Goal: Task Accomplishment & Management: Manage account settings

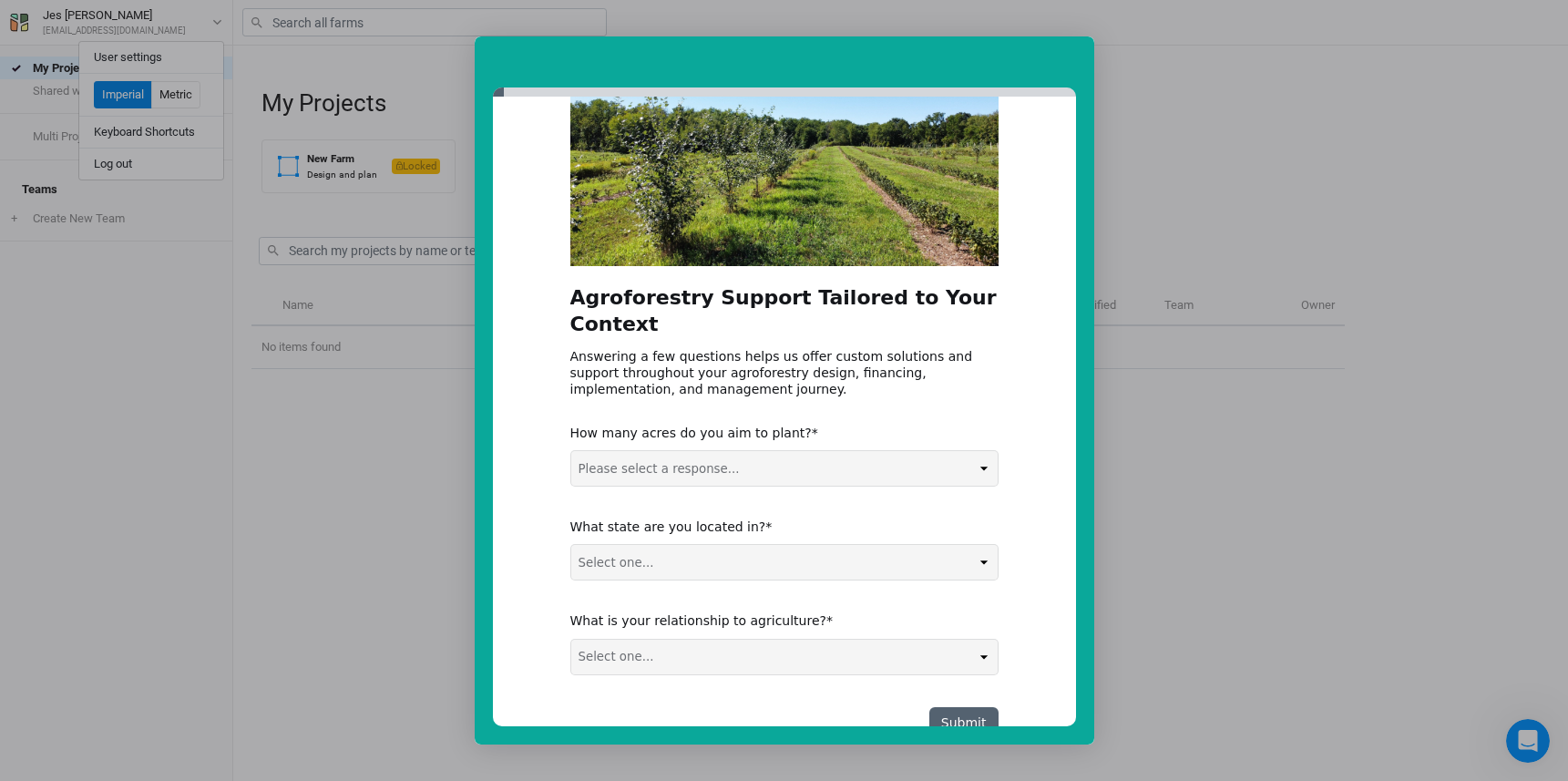
scroll to position [144, 0]
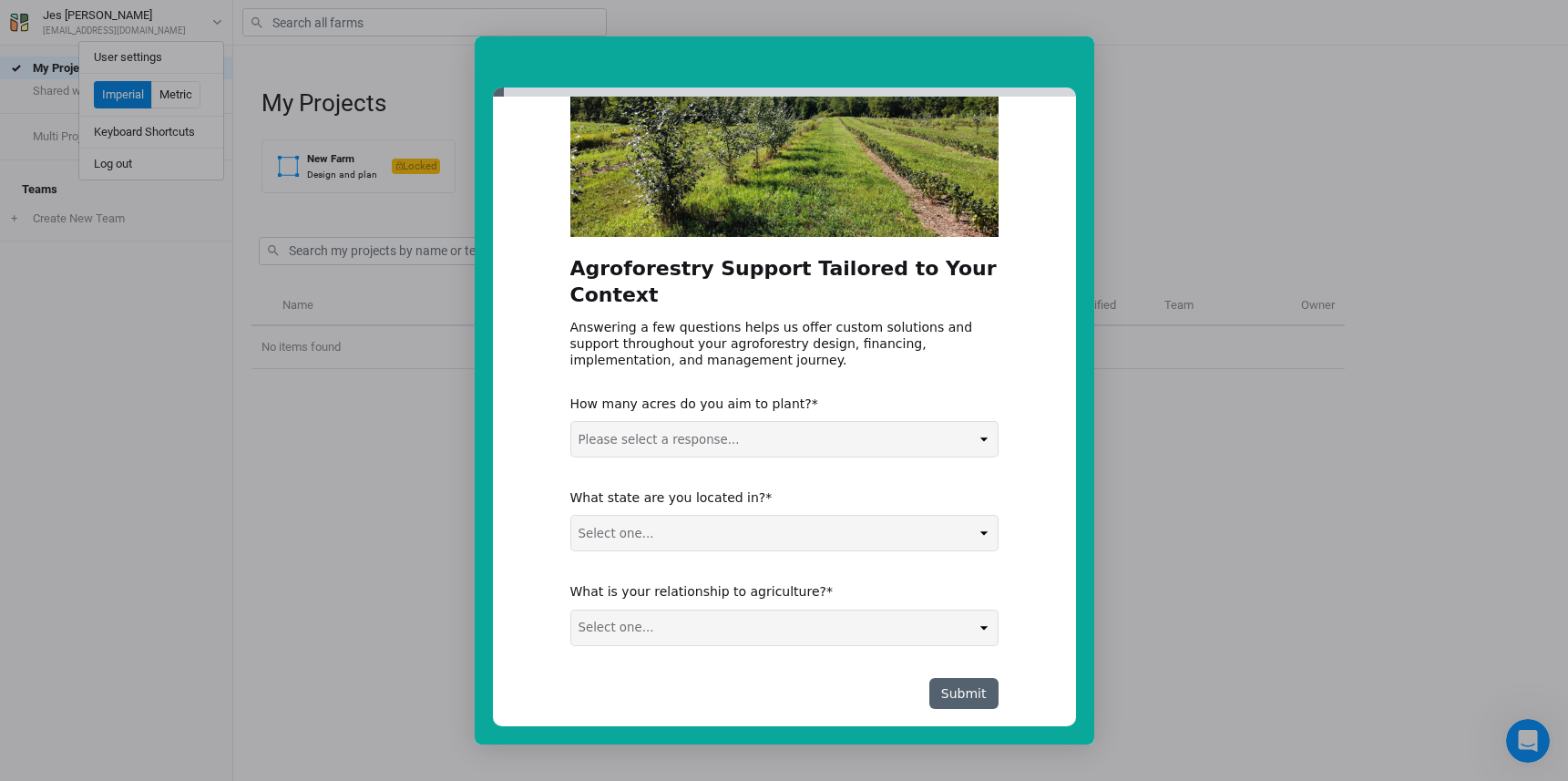
click at [795, 422] on select "Please select a response... 0-5 acres 5-50 acres 50-100 acres 100+ acres" at bounding box center [784, 439] width 427 height 35
select select "5-50 acres"
click at [701, 515] on select "Select one... Non-US AL AK AZ AR CA CO CT DE FL GA HI ID IL IN IA KS KY LA ME M…" at bounding box center [784, 533] width 427 height 35
select select "RI"
click at [754, 611] on select "Select one... Agribusiness / Co-op Farmer / Landowner Agri-Food Supply Chain Fo…" at bounding box center [784, 628] width 427 height 35
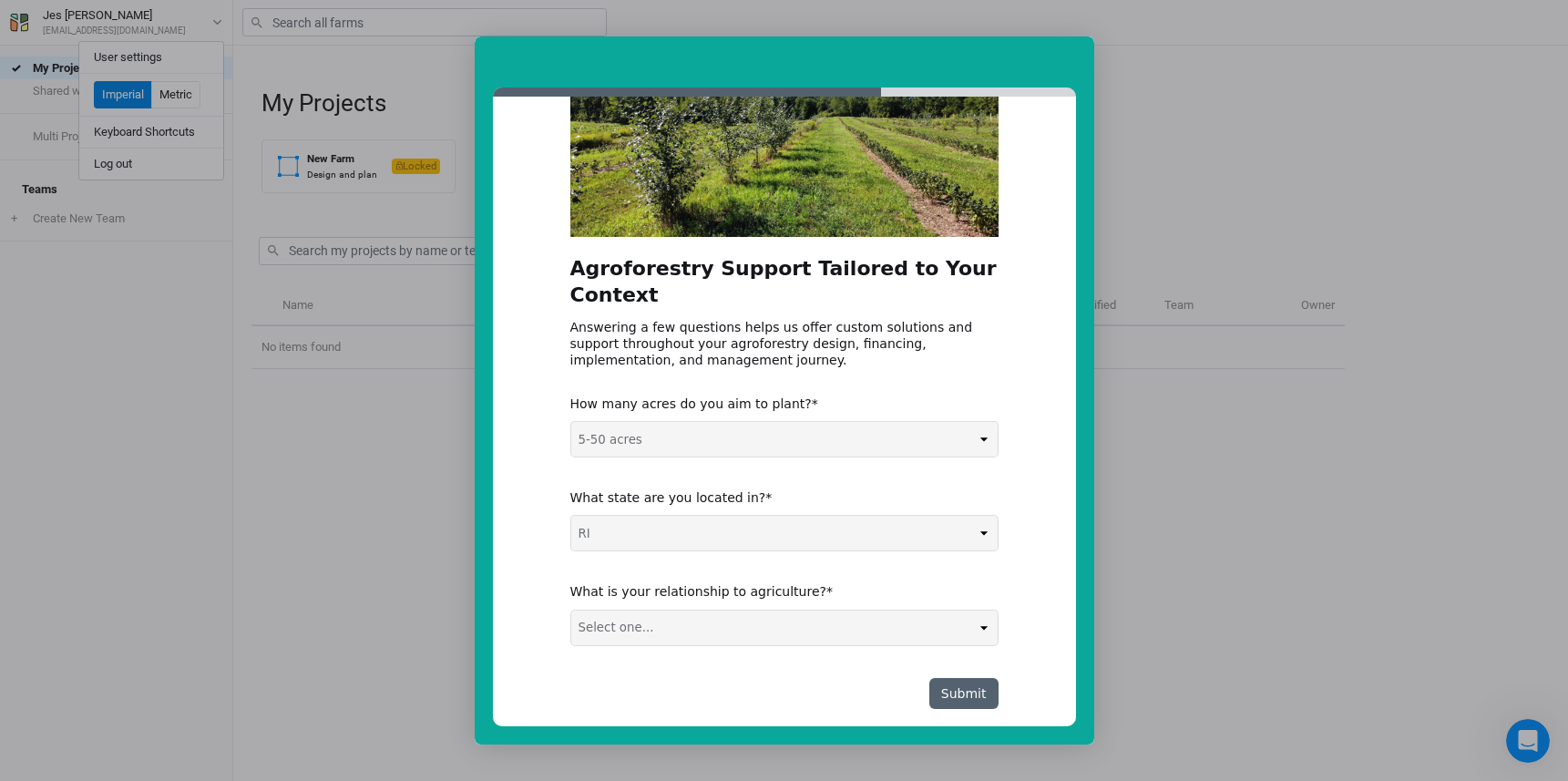
select select "Agribusiness / Co-op"
click at [954, 678] on button "Submit" at bounding box center [964, 694] width 70 height 31
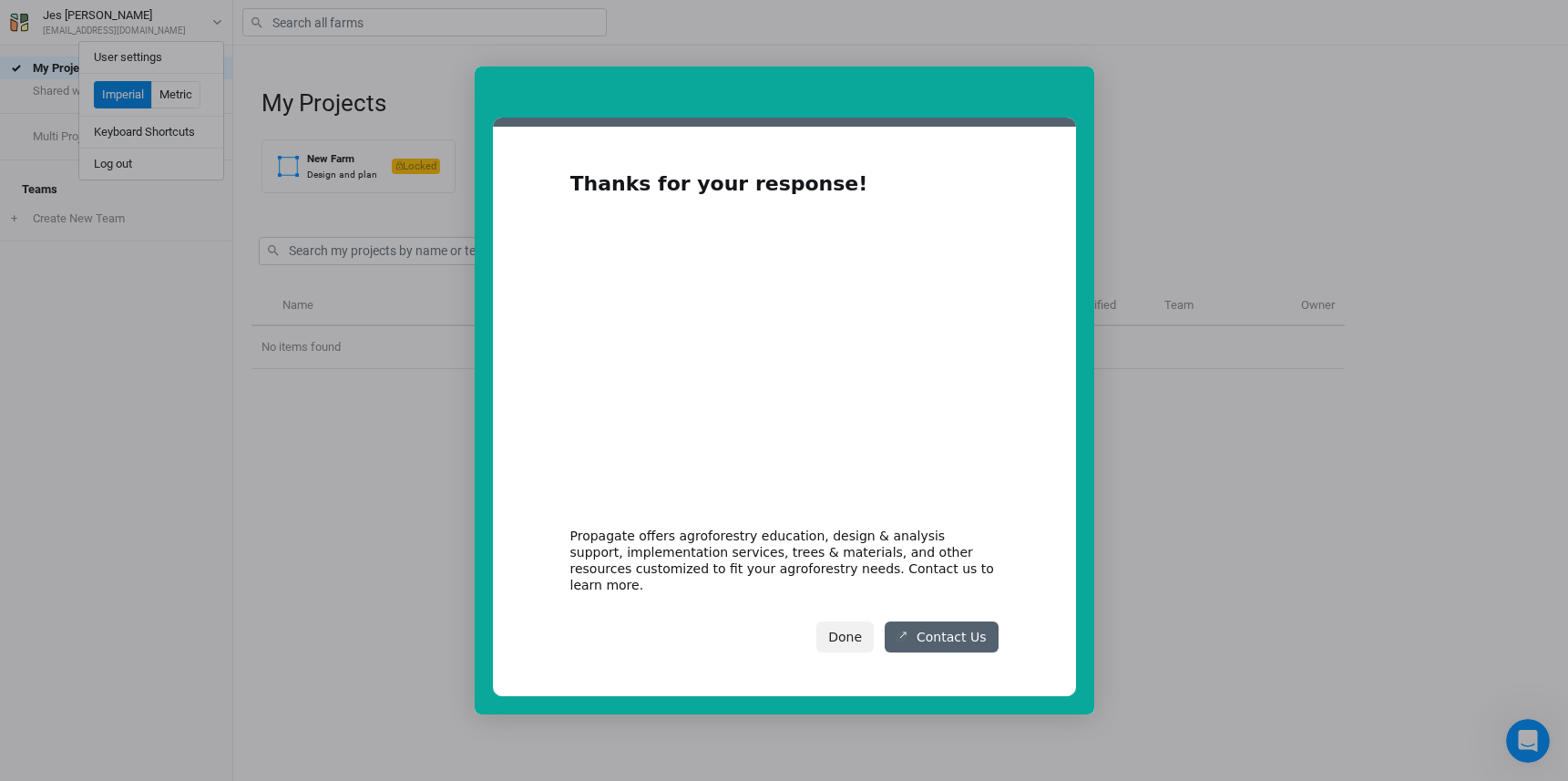
scroll to position [0, 0]
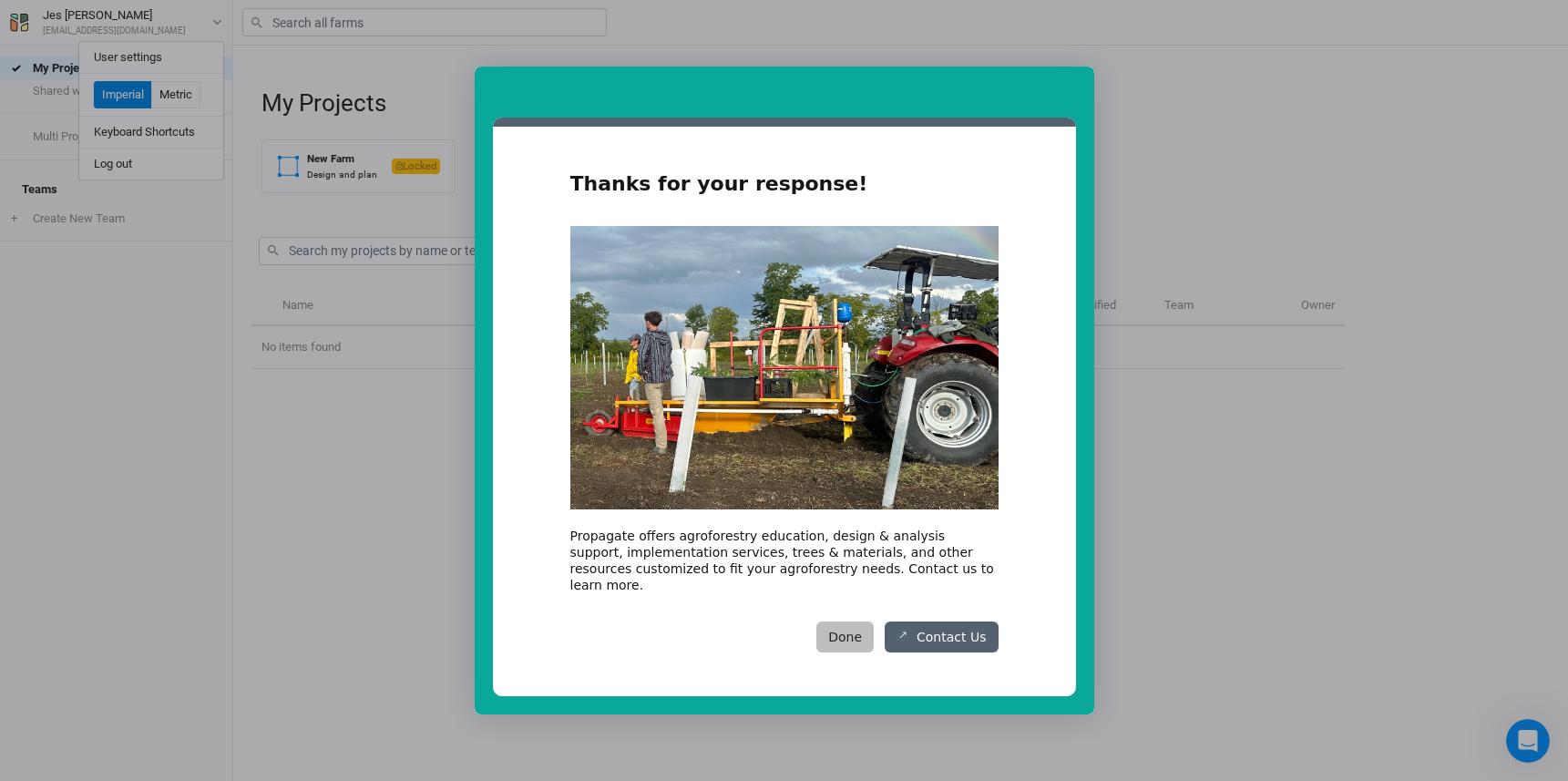
click at [855, 627] on button "Done" at bounding box center [845, 637] width 58 height 31
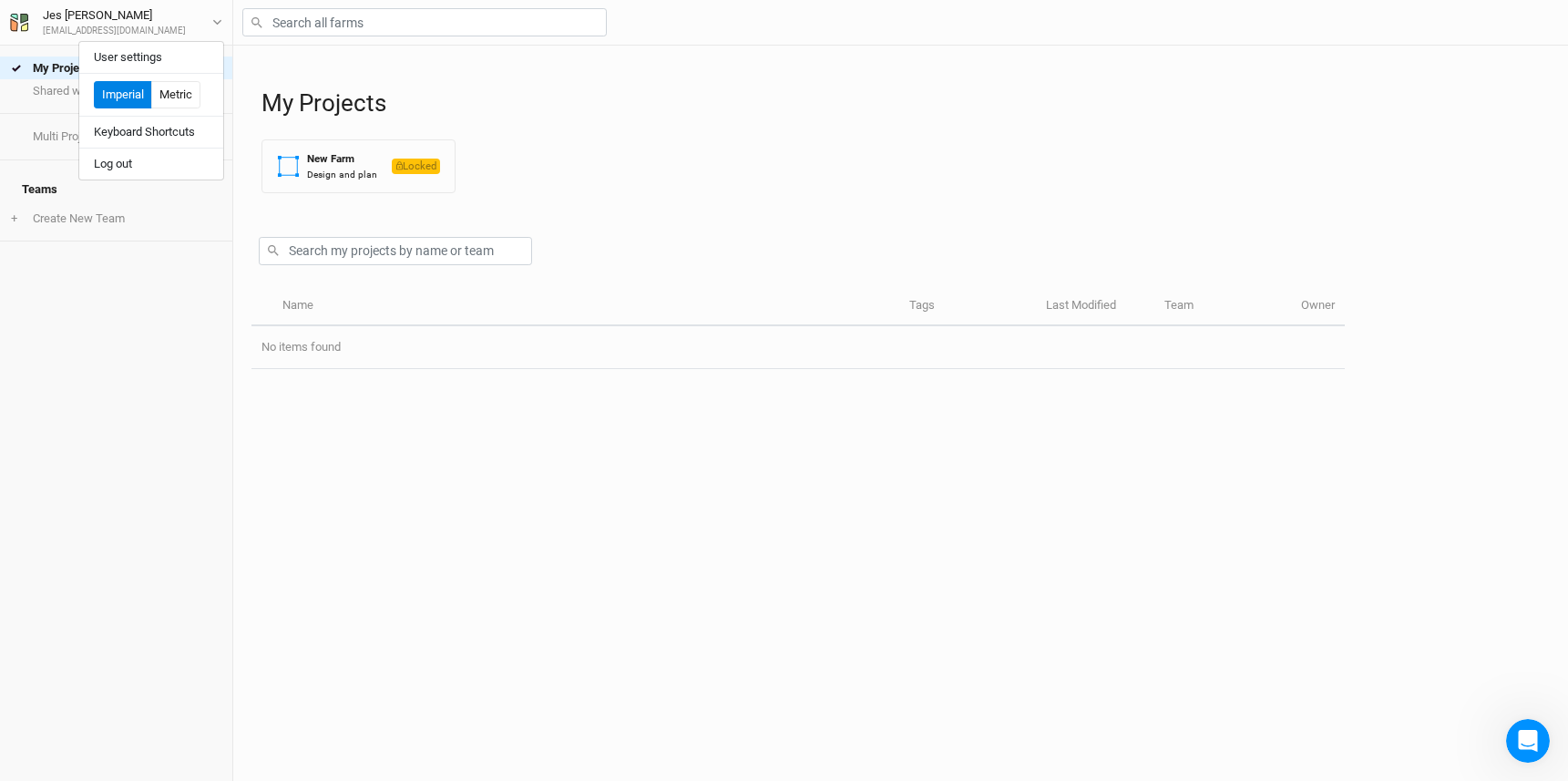
click at [1333, 238] on div at bounding box center [798, 247] width 1093 height 80
click at [75, 72] on link "My Projects" at bounding box center [116, 68] width 232 height 23
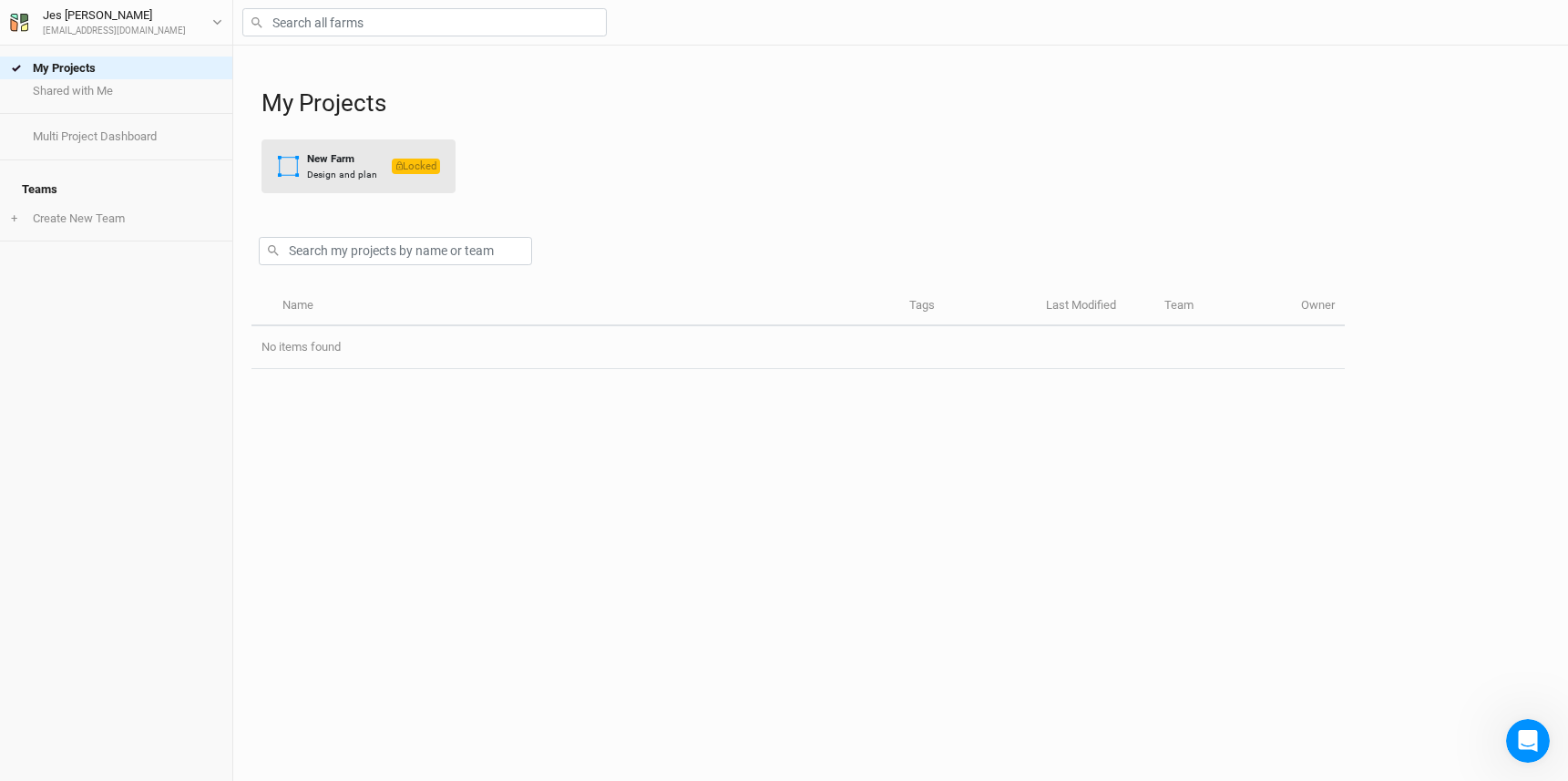
click at [345, 165] on div "New Farm" at bounding box center [341, 158] width 70 height 16
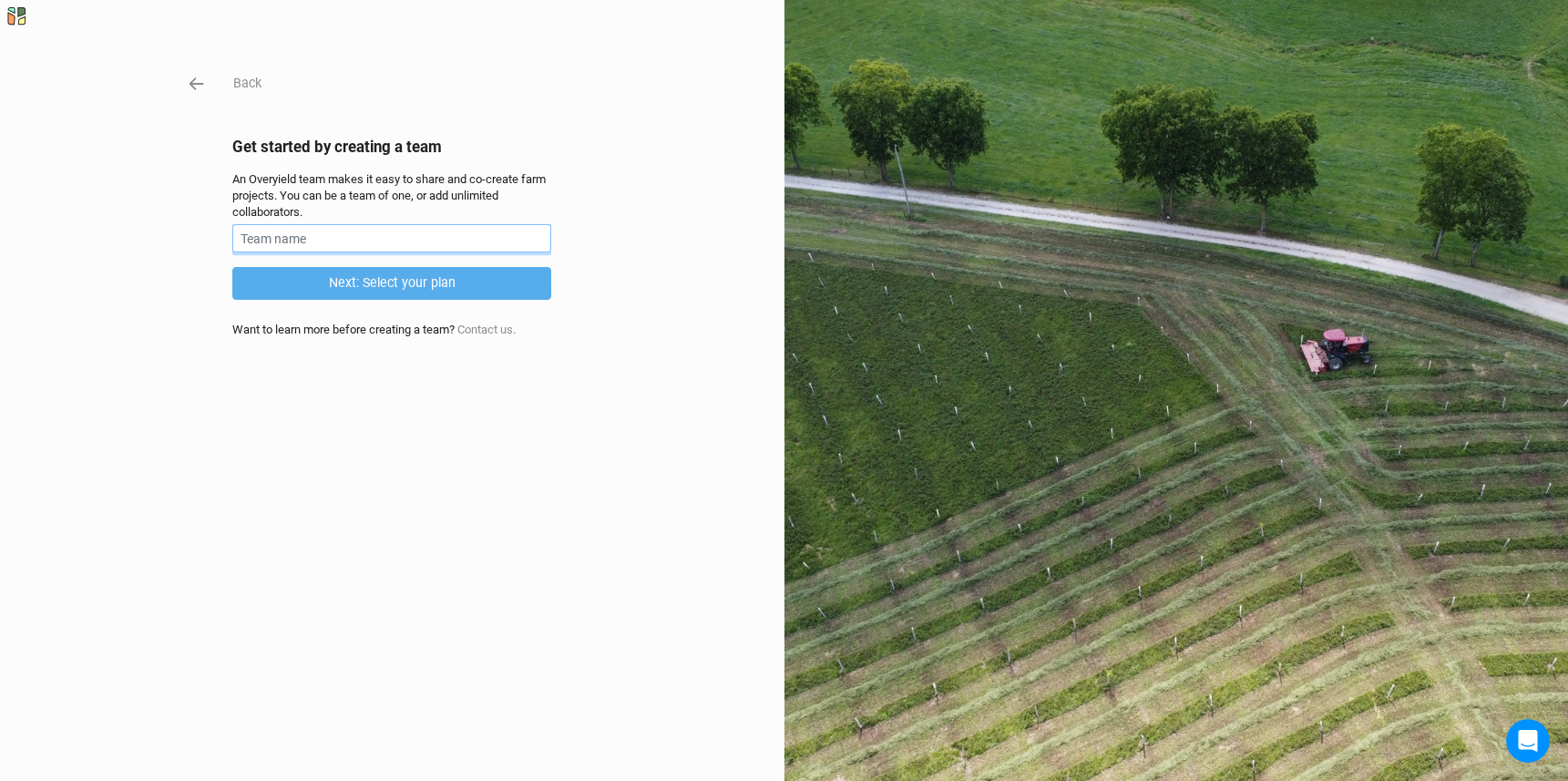
click at [339, 243] on input "text" at bounding box center [392, 238] width 319 height 28
type input "Ocean Hour Farm"
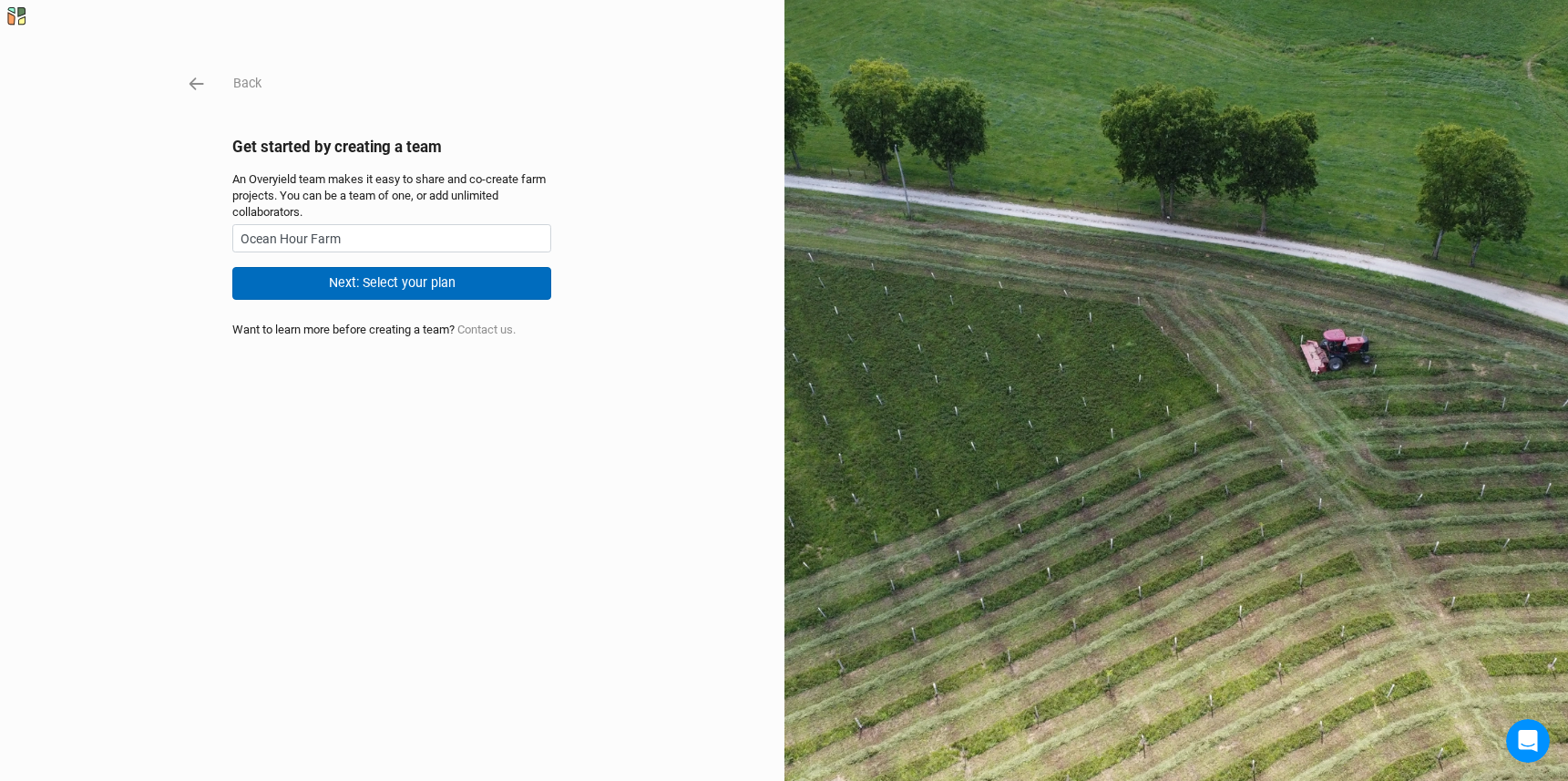
click at [341, 284] on button "Next: Select your plan" at bounding box center [392, 283] width 319 height 32
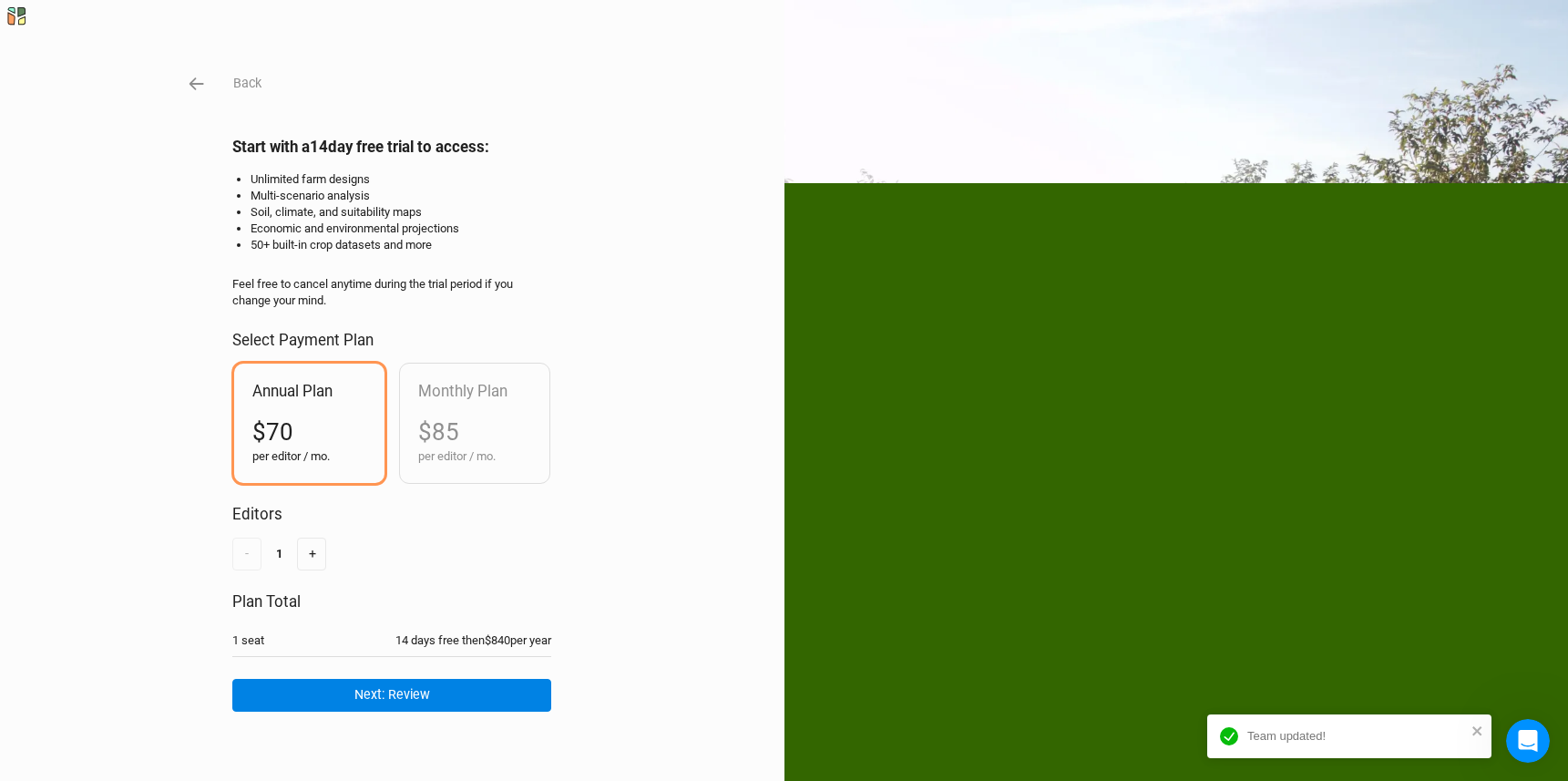
scroll to position [4, 0]
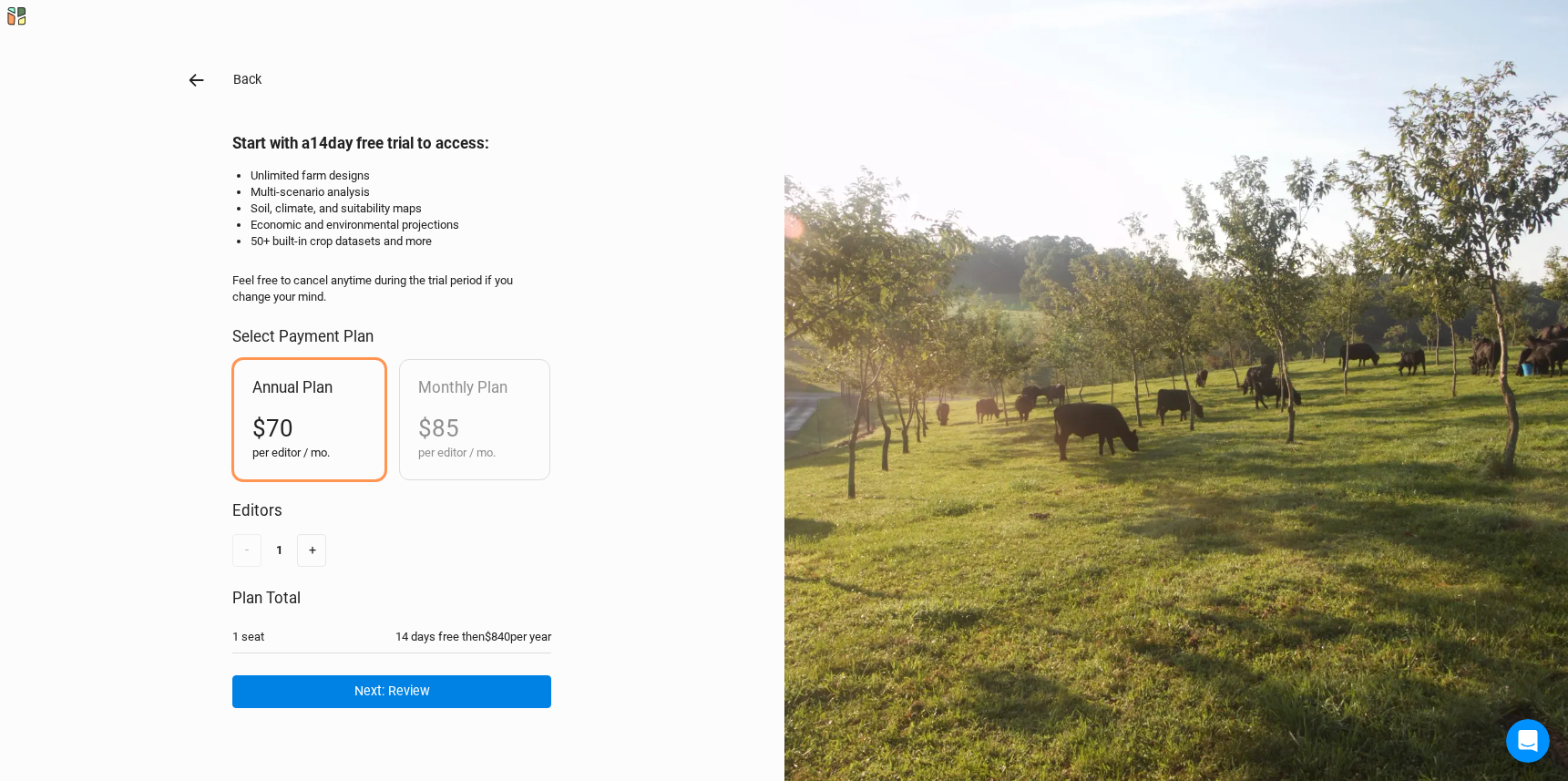
click at [202, 81] on icon "button" at bounding box center [197, 81] width 20 height 20
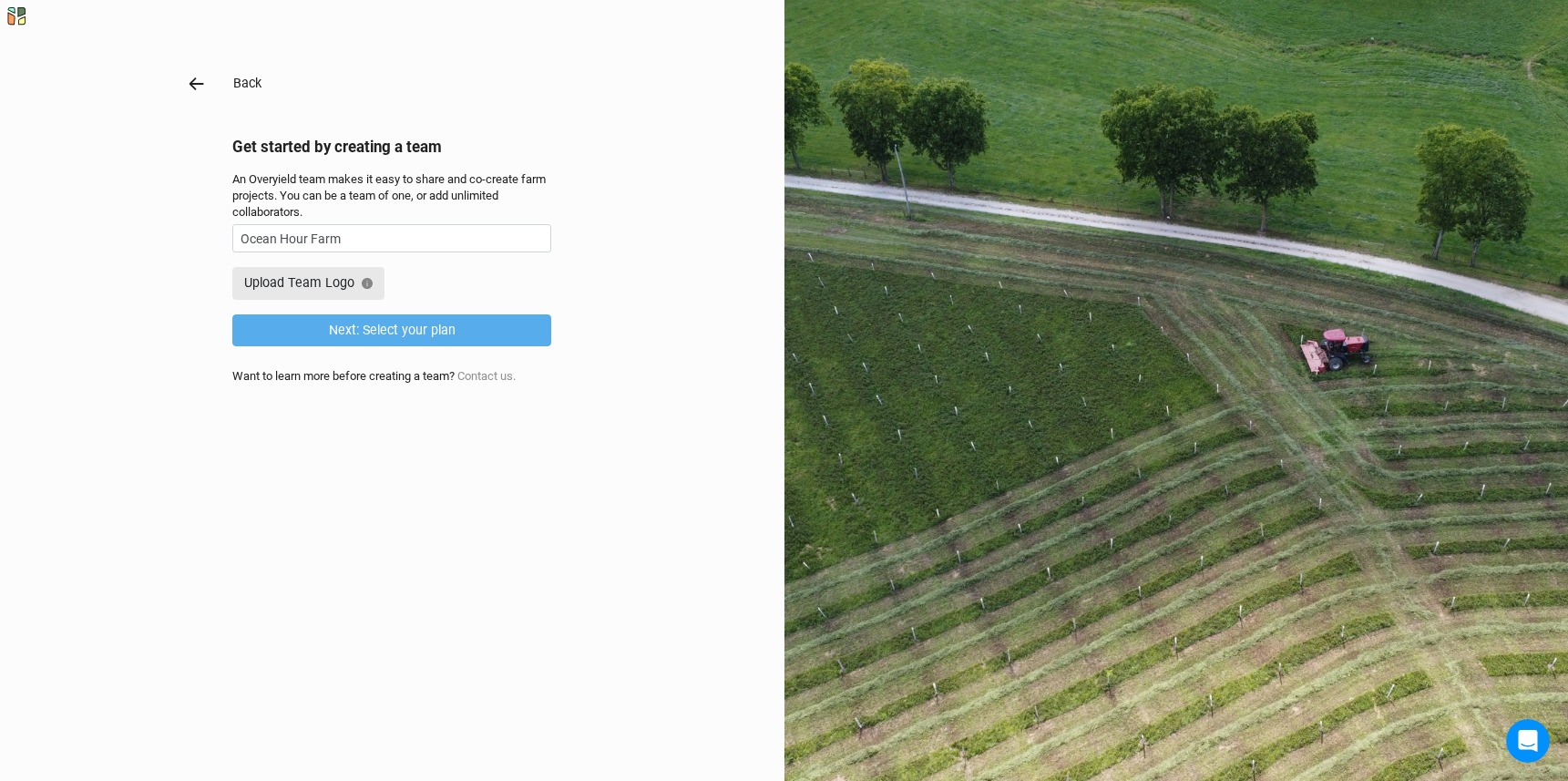
scroll to position [0, 0]
click at [357, 242] on input "Ocean Hour Farm" at bounding box center [392, 238] width 319 height 28
click at [365, 231] on input "Ocean Hour Farm" at bounding box center [392, 238] width 319 height 28
click at [248, 84] on button "Back" at bounding box center [247, 83] width 30 height 21
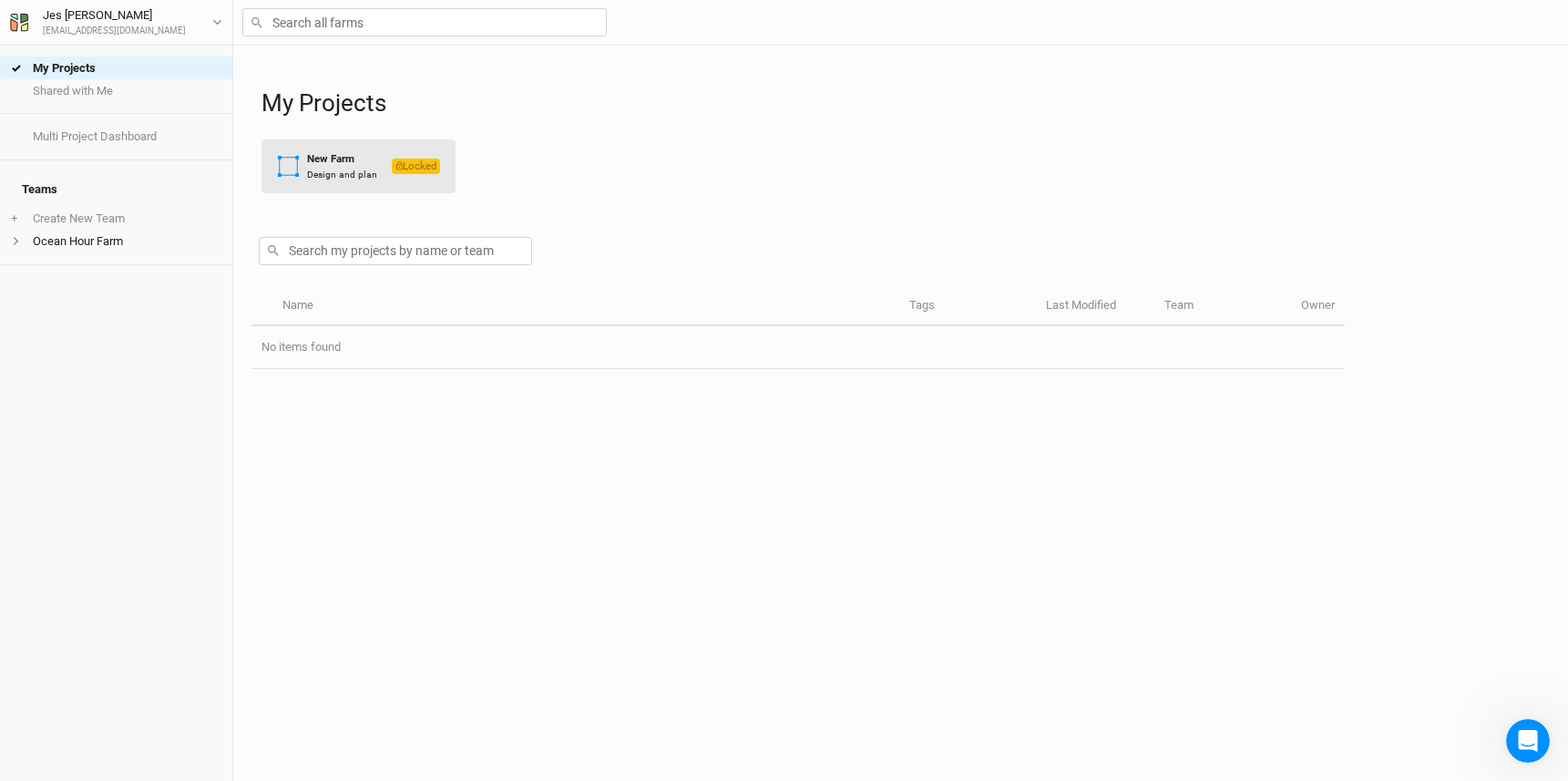
click at [353, 171] on div "Design and plan" at bounding box center [341, 174] width 70 height 14
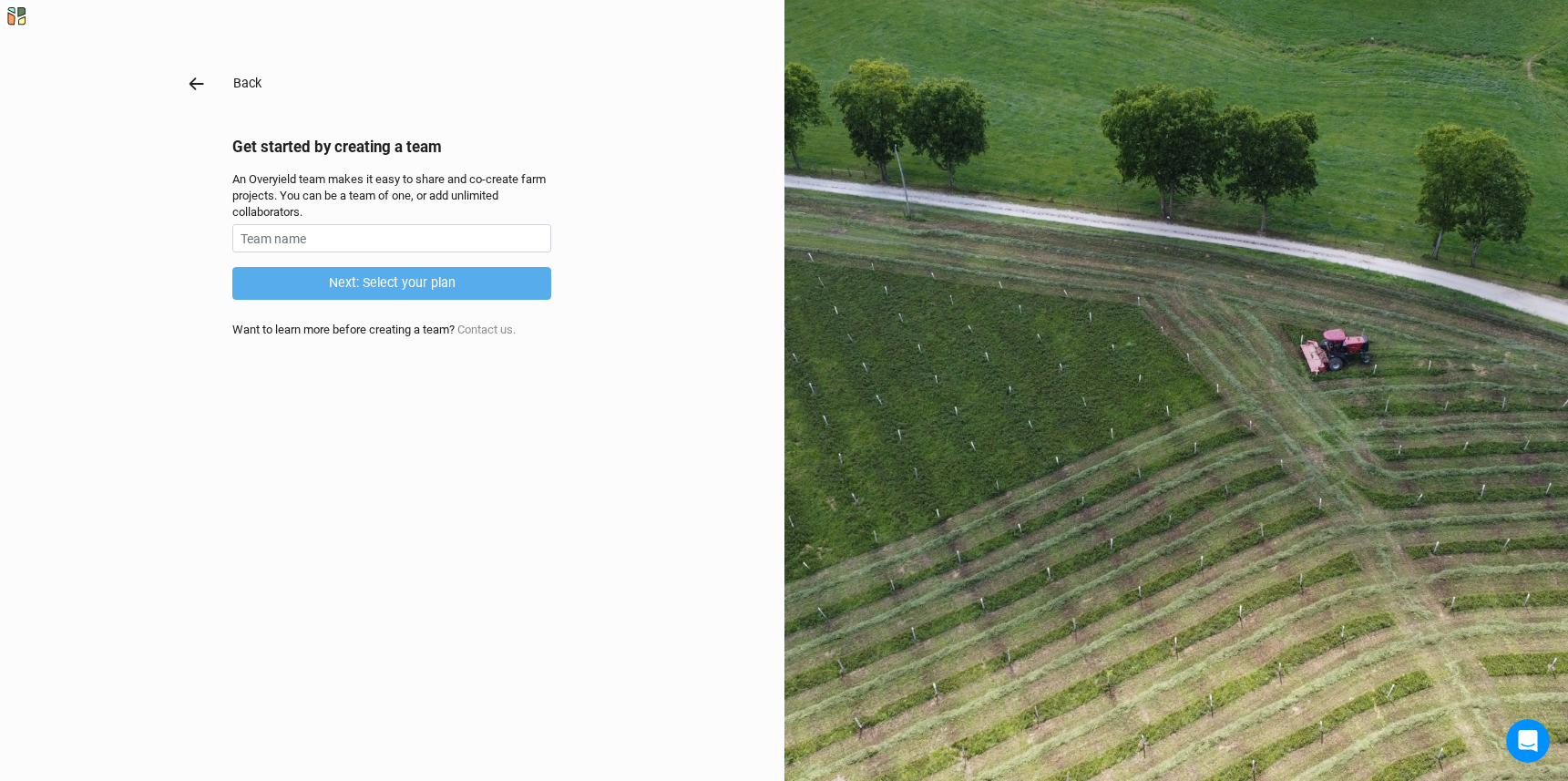
click at [235, 83] on button "Back" at bounding box center [247, 83] width 30 height 21
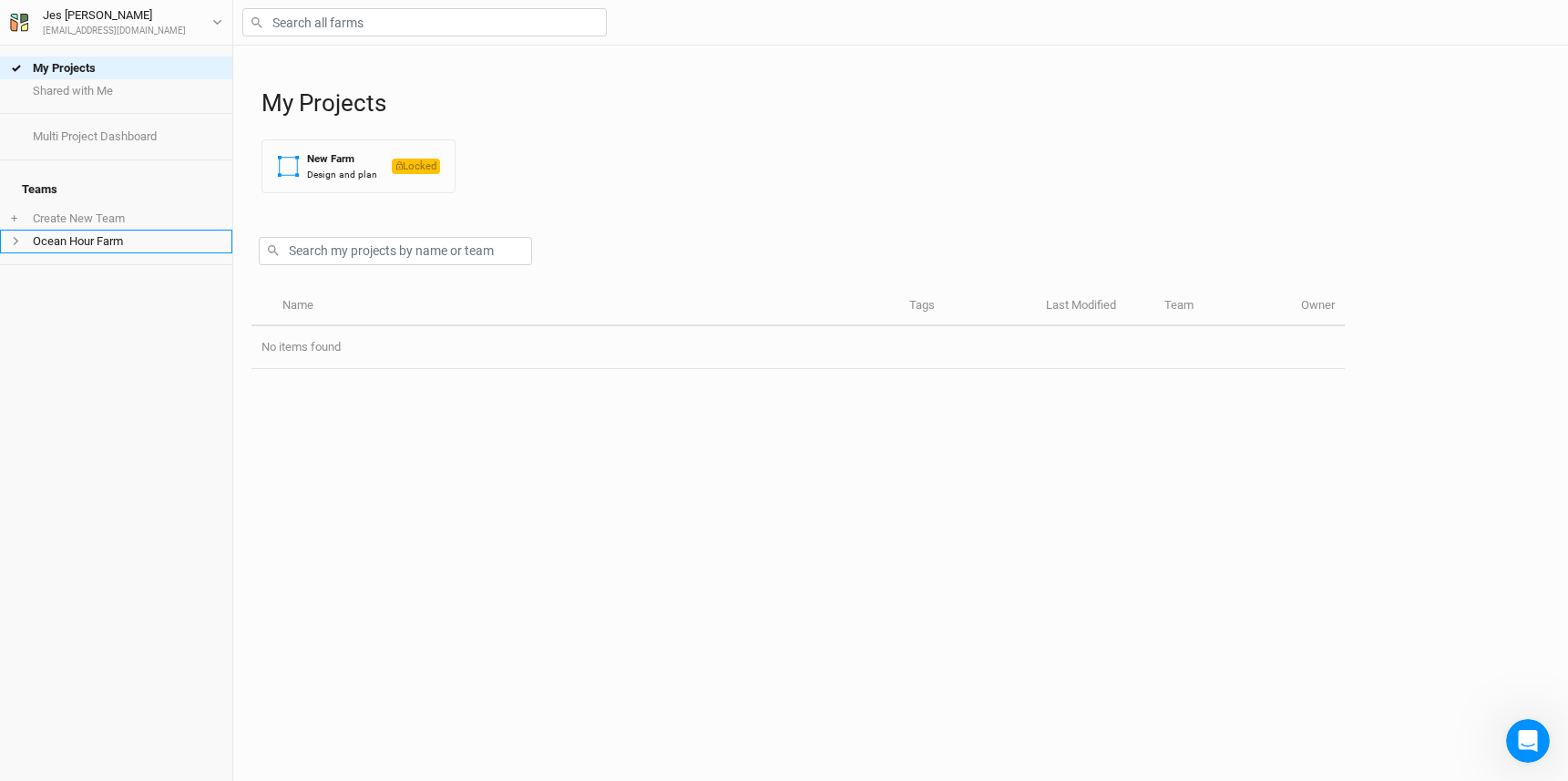
click at [112, 230] on li "Ocean Hour Farm" at bounding box center [116, 241] width 232 height 23
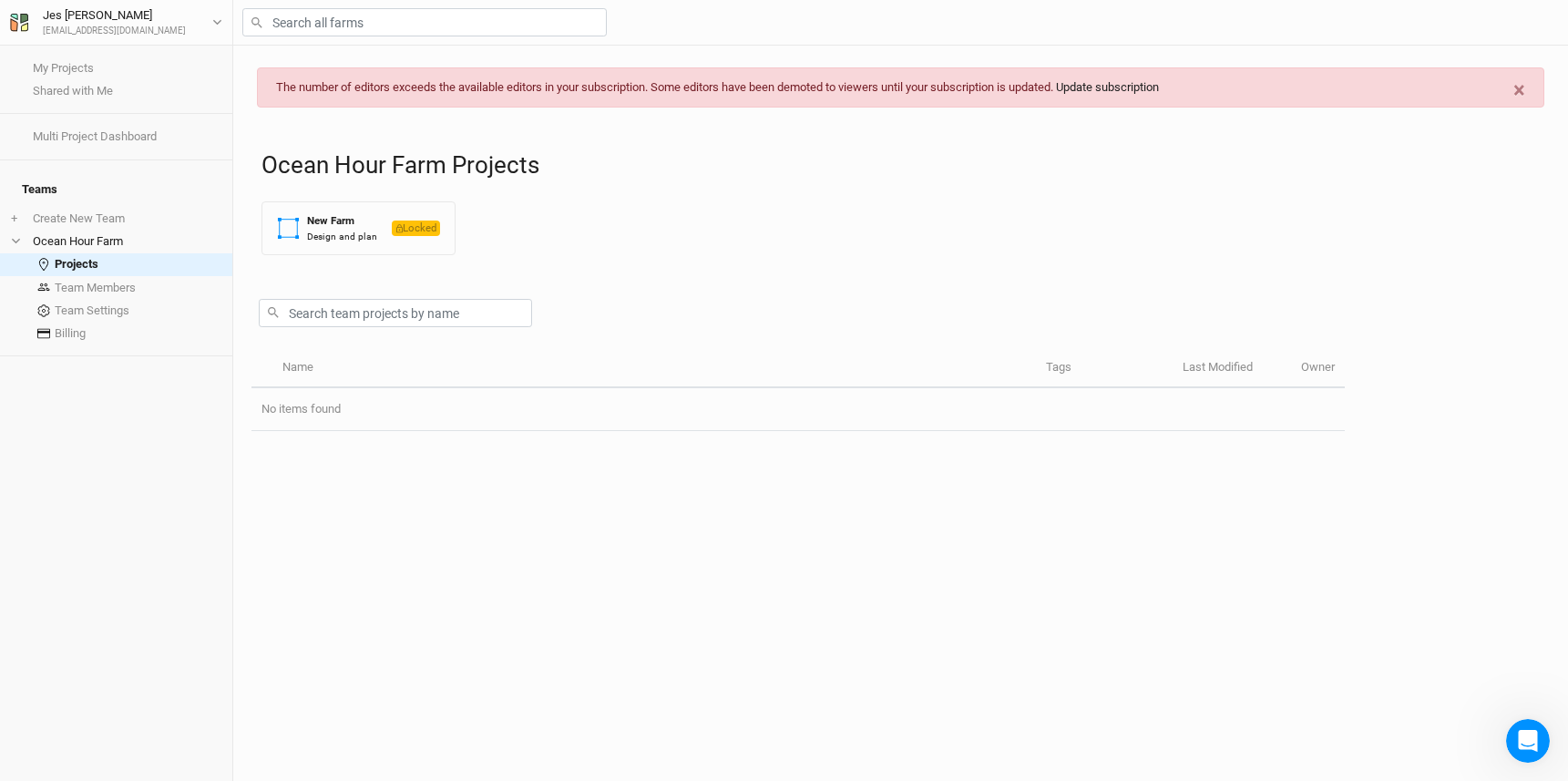
click at [1130, 92] on link "Update subscription" at bounding box center [1108, 87] width 103 height 14
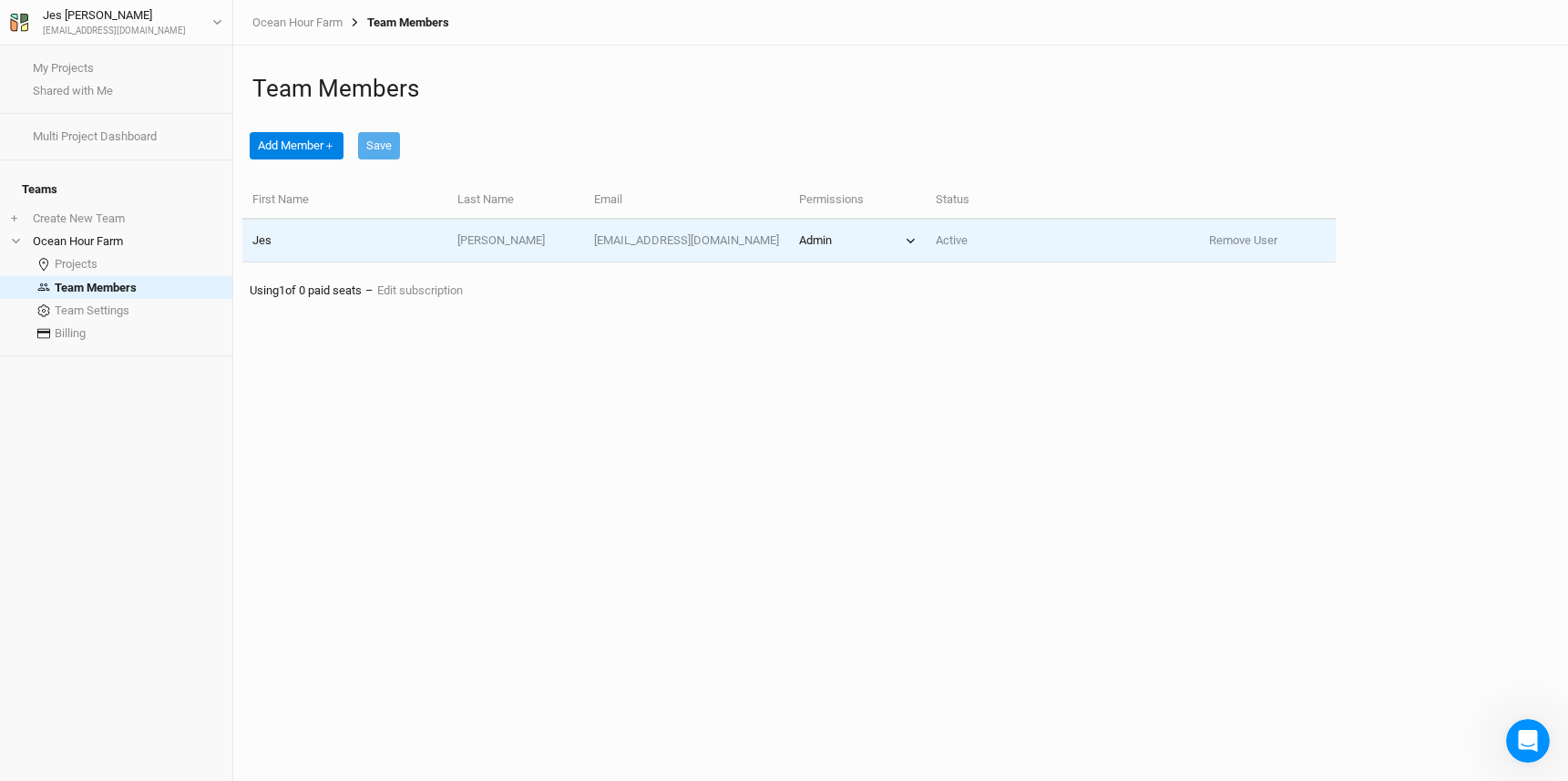
click at [909, 242] on icon "button" at bounding box center [910, 242] width 8 height 5
click at [945, 235] on td "Active" at bounding box center [993, 241] width 136 height 43
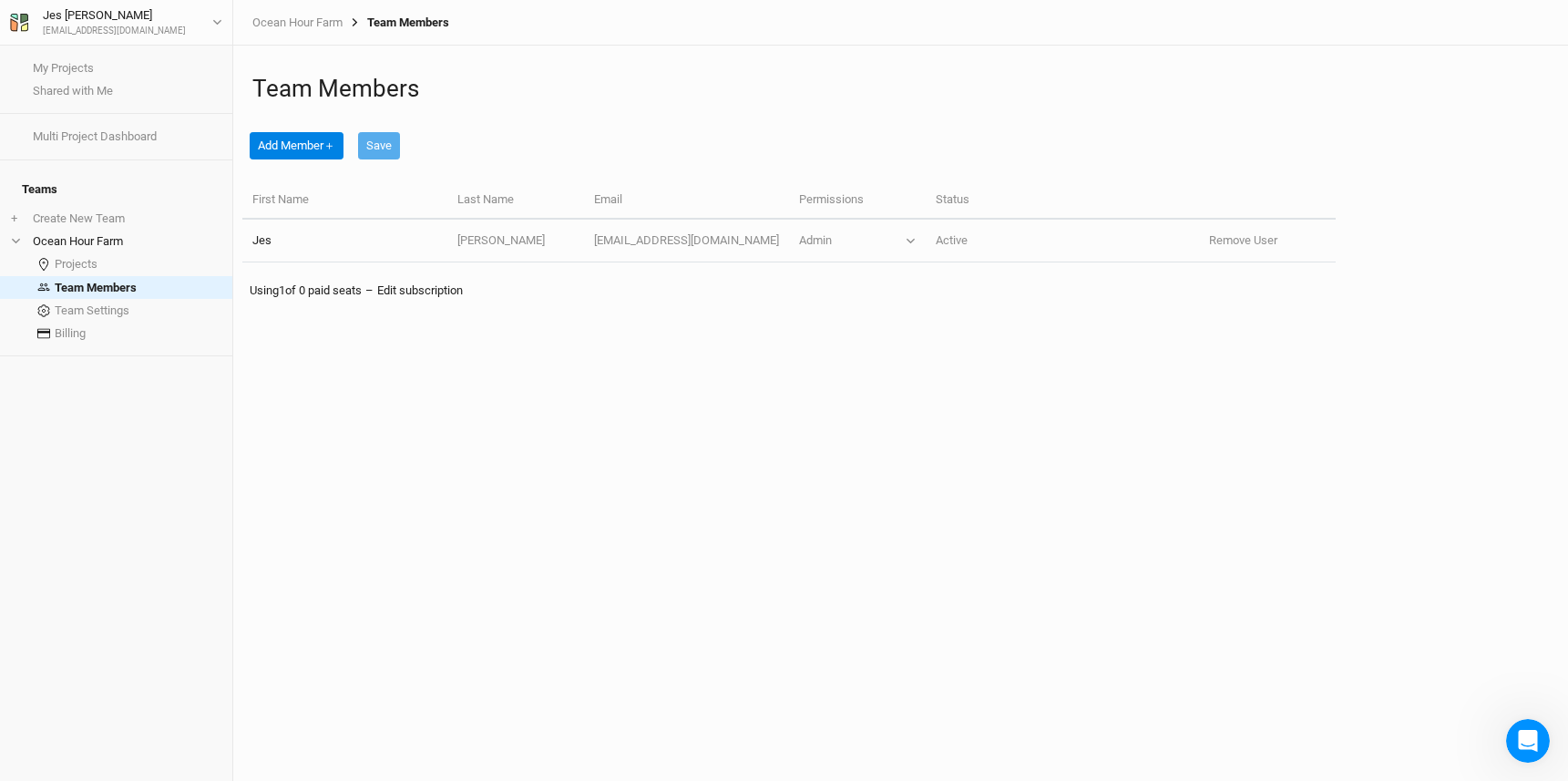
click at [400, 287] on link "Edit subscription" at bounding box center [420, 290] width 86 height 14
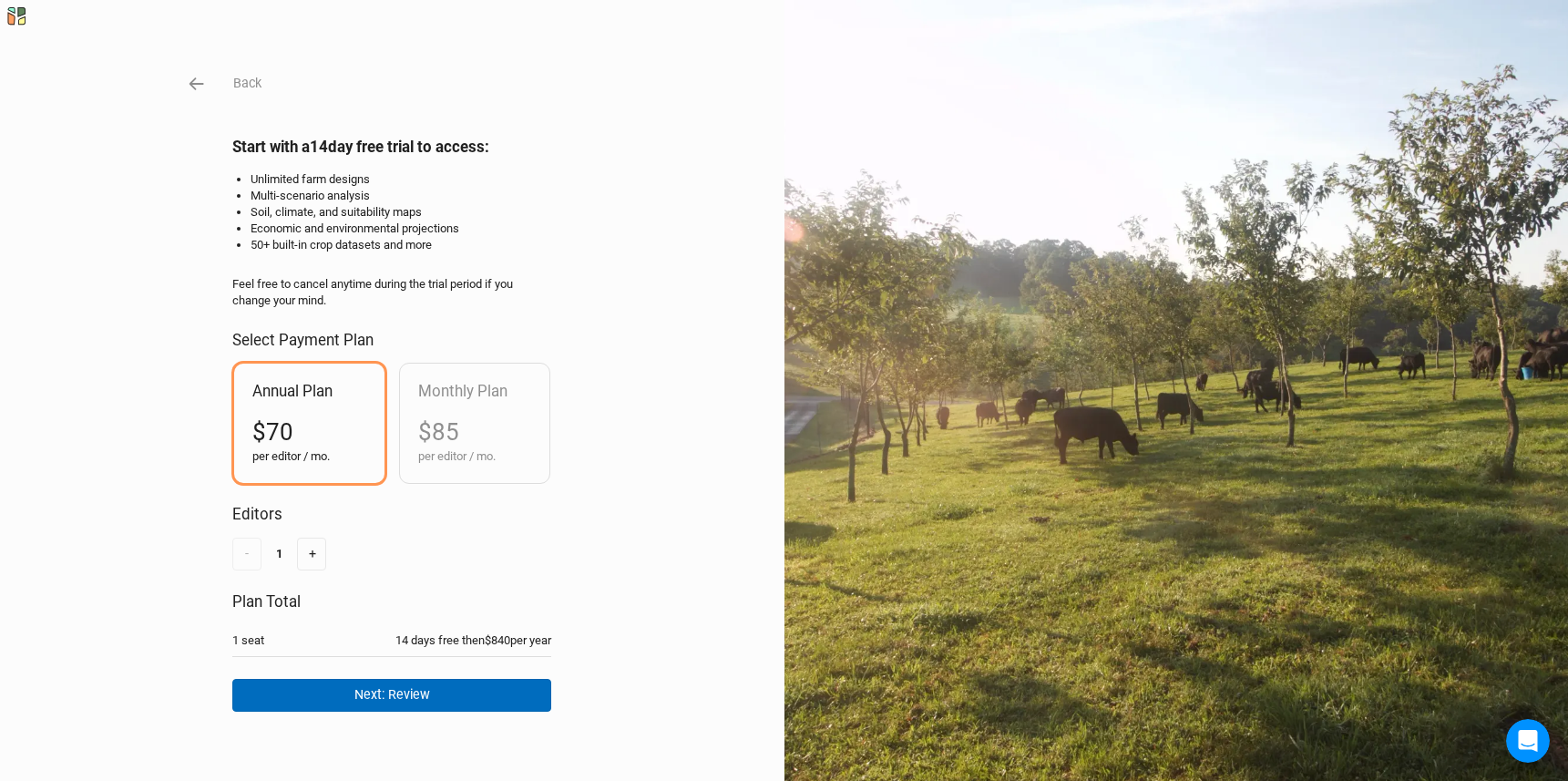
click at [400, 693] on button "Next: Review" at bounding box center [392, 695] width 319 height 32
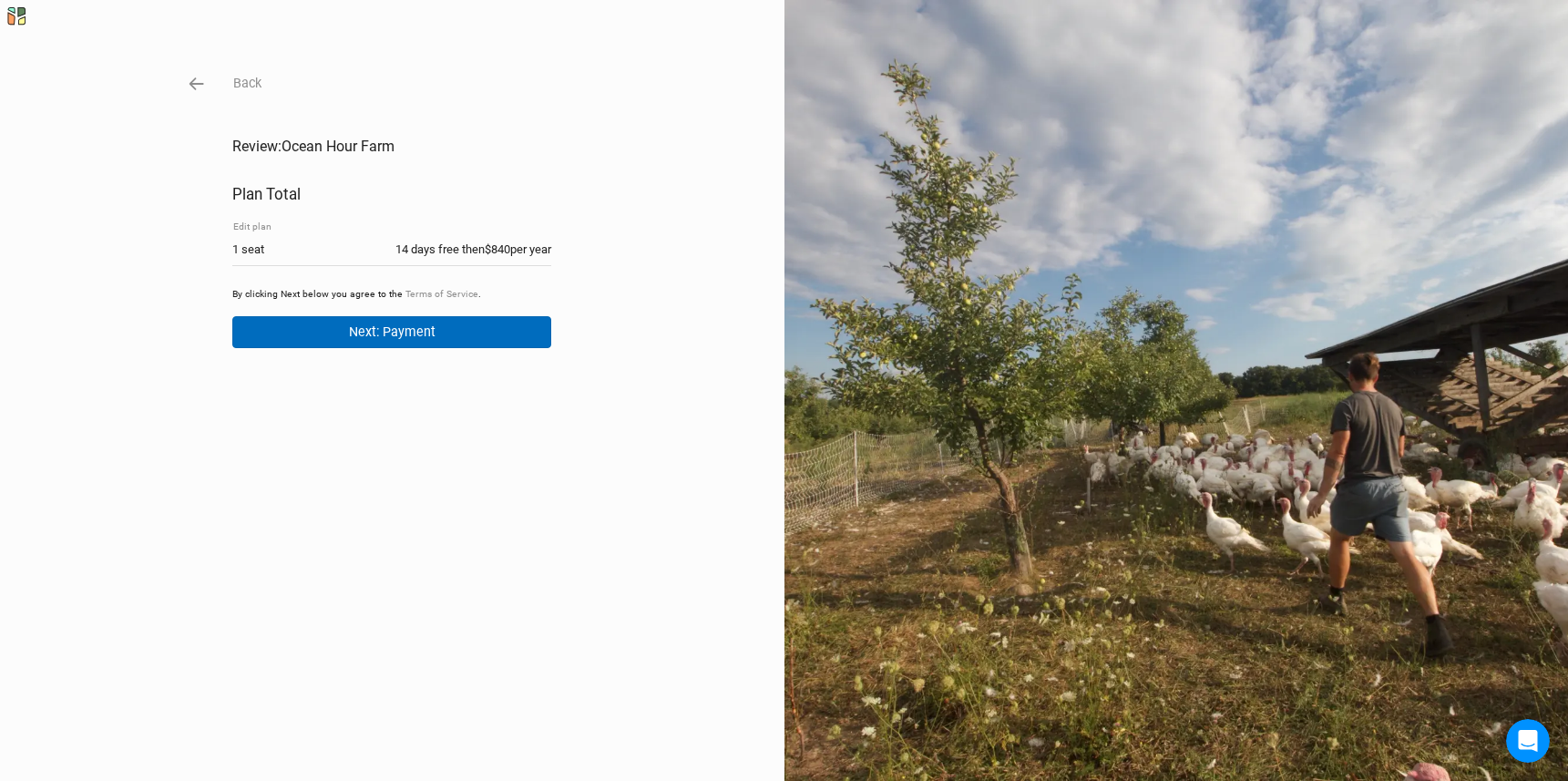
click at [361, 332] on button "Next: Payment" at bounding box center [392, 331] width 319 height 32
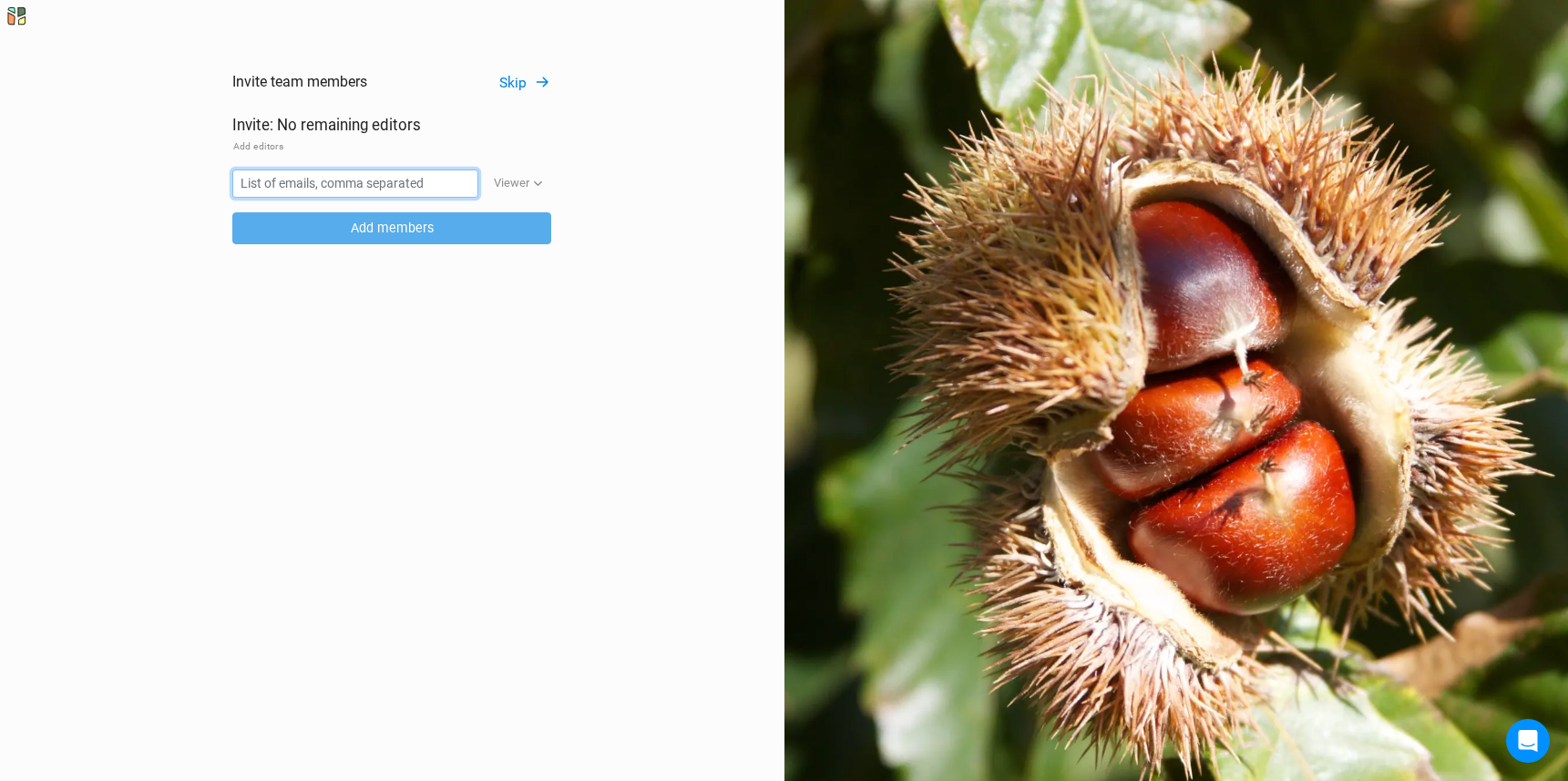
click at [392, 186] on input "text" at bounding box center [355, 183] width 246 height 28
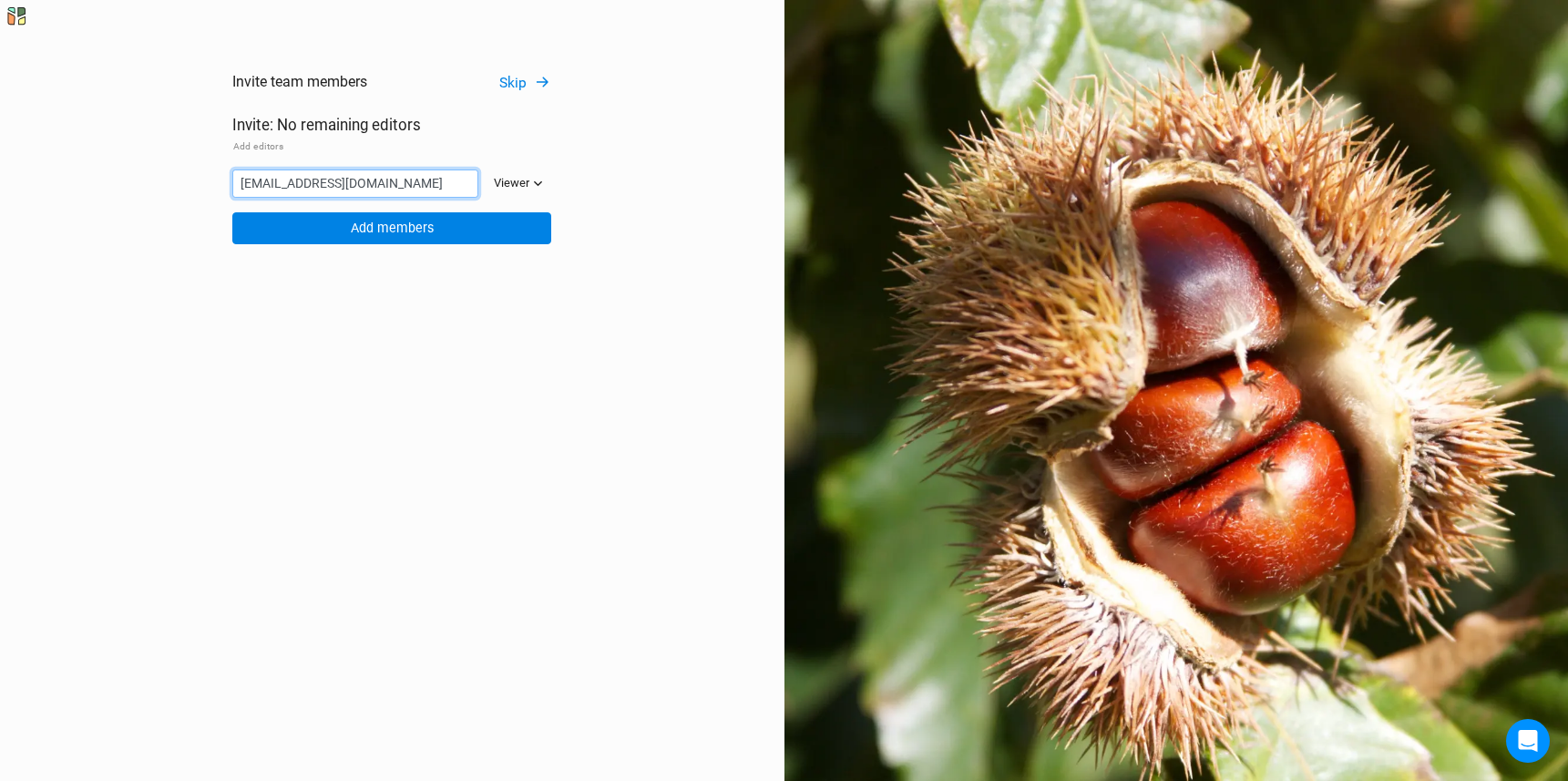
type input "[EMAIL_ADDRESS][DOMAIN_NAME]"
click at [519, 187] on div "Viewer" at bounding box center [511, 183] width 36 height 18
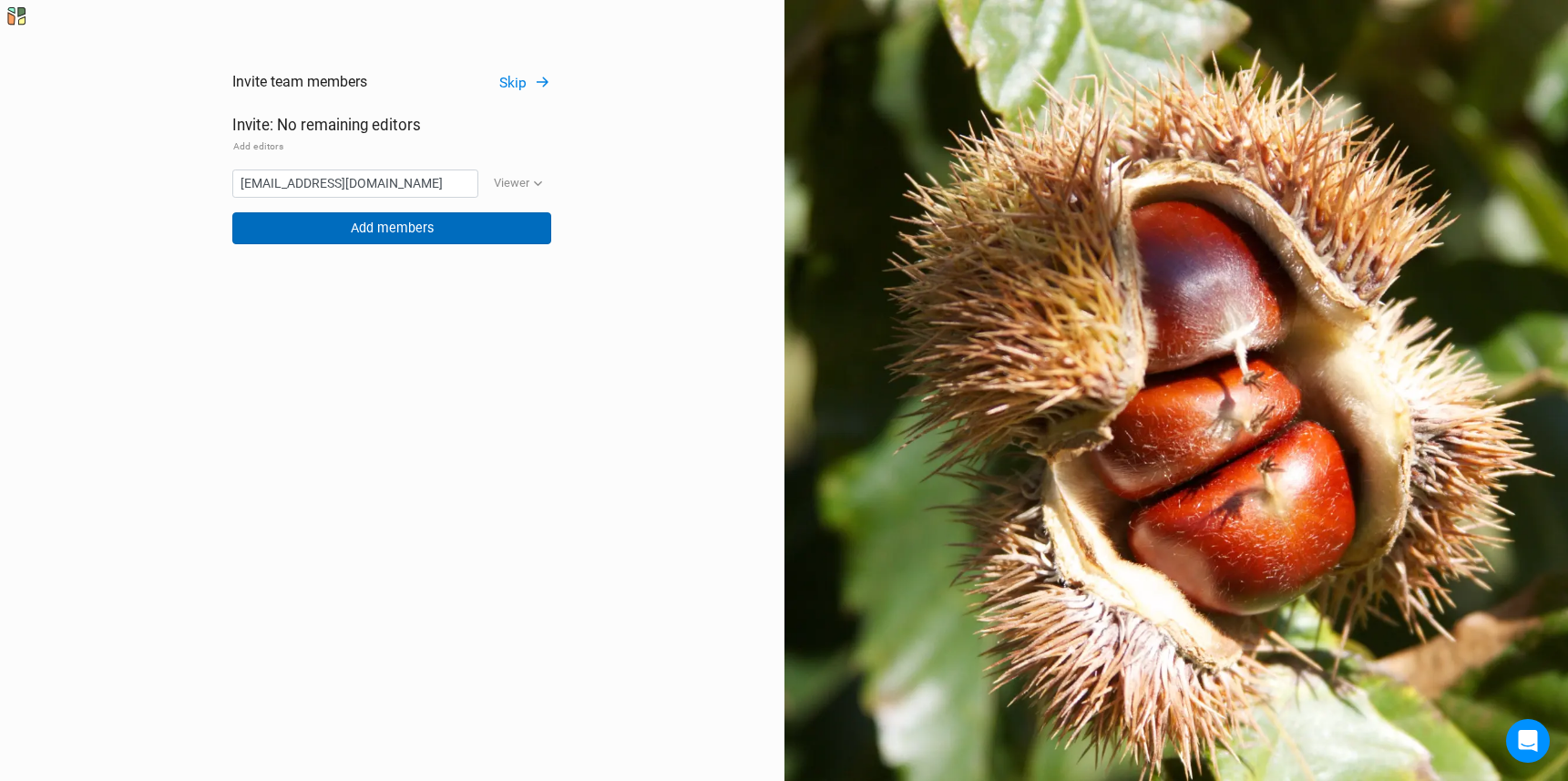
click at [382, 228] on button "Add members" at bounding box center [392, 228] width 319 height 32
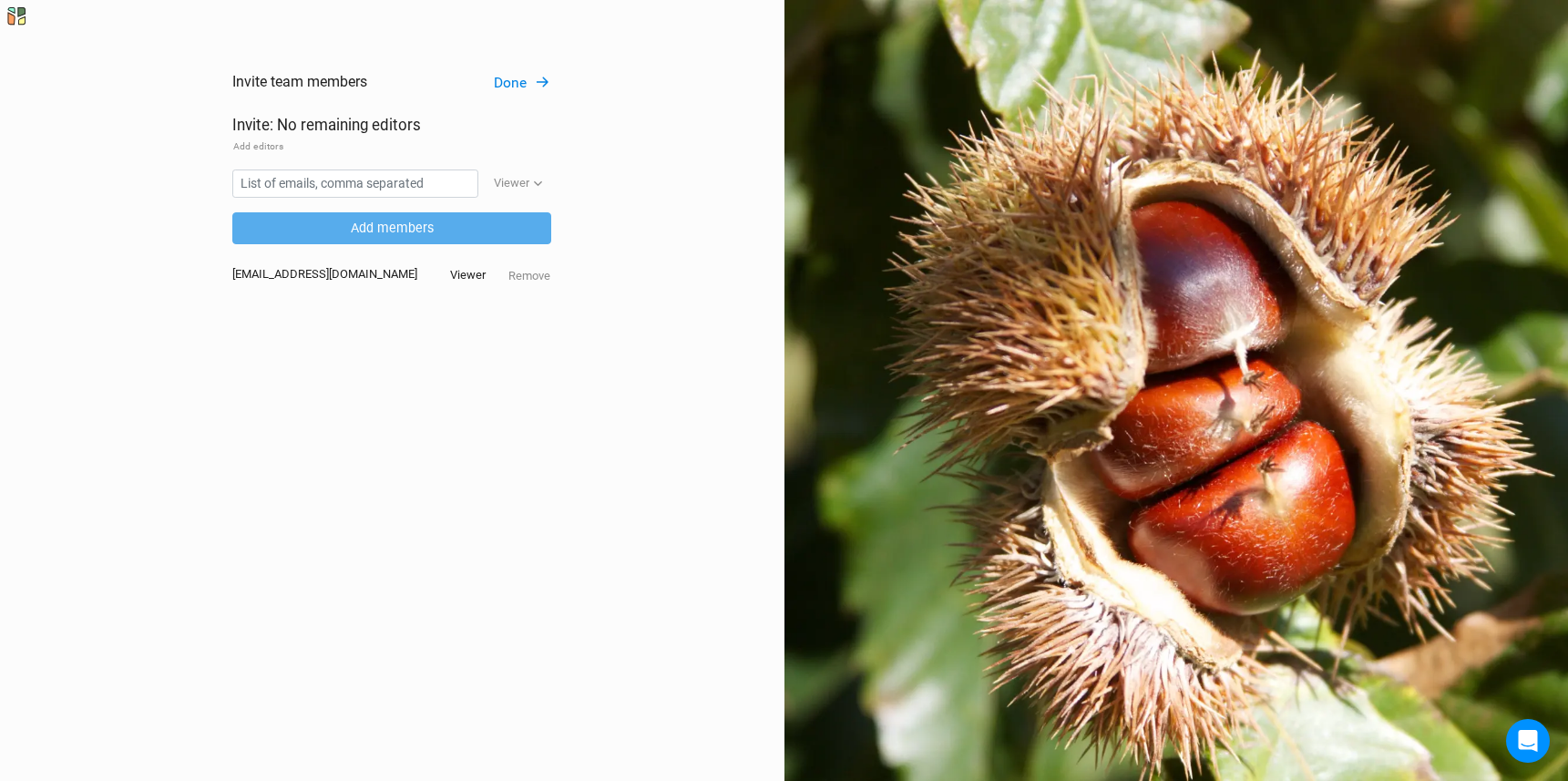
click at [517, 84] on button "Done" at bounding box center [522, 83] width 59 height 21
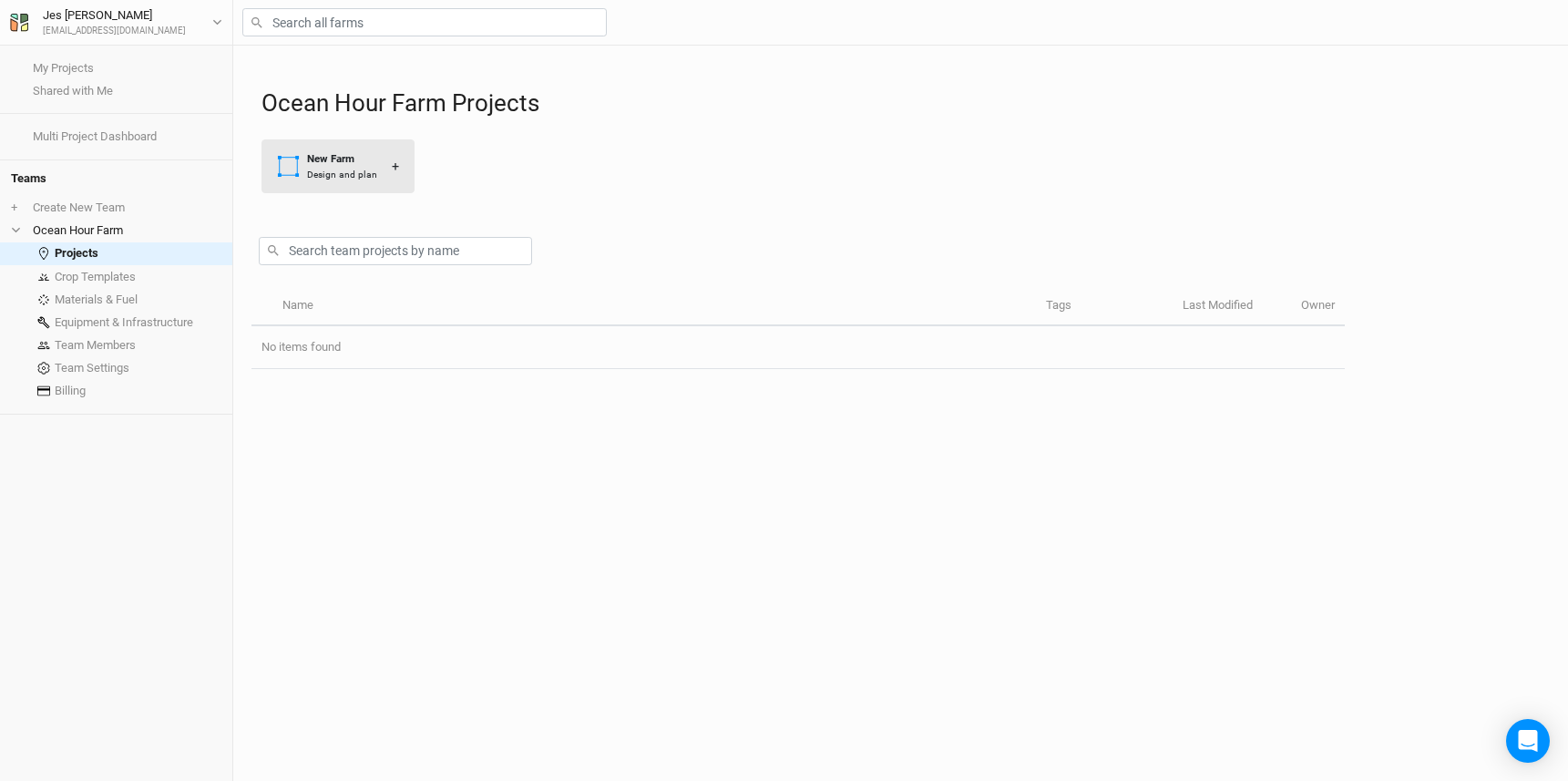
click at [322, 152] on div "New Farm" at bounding box center [341, 158] width 70 height 16
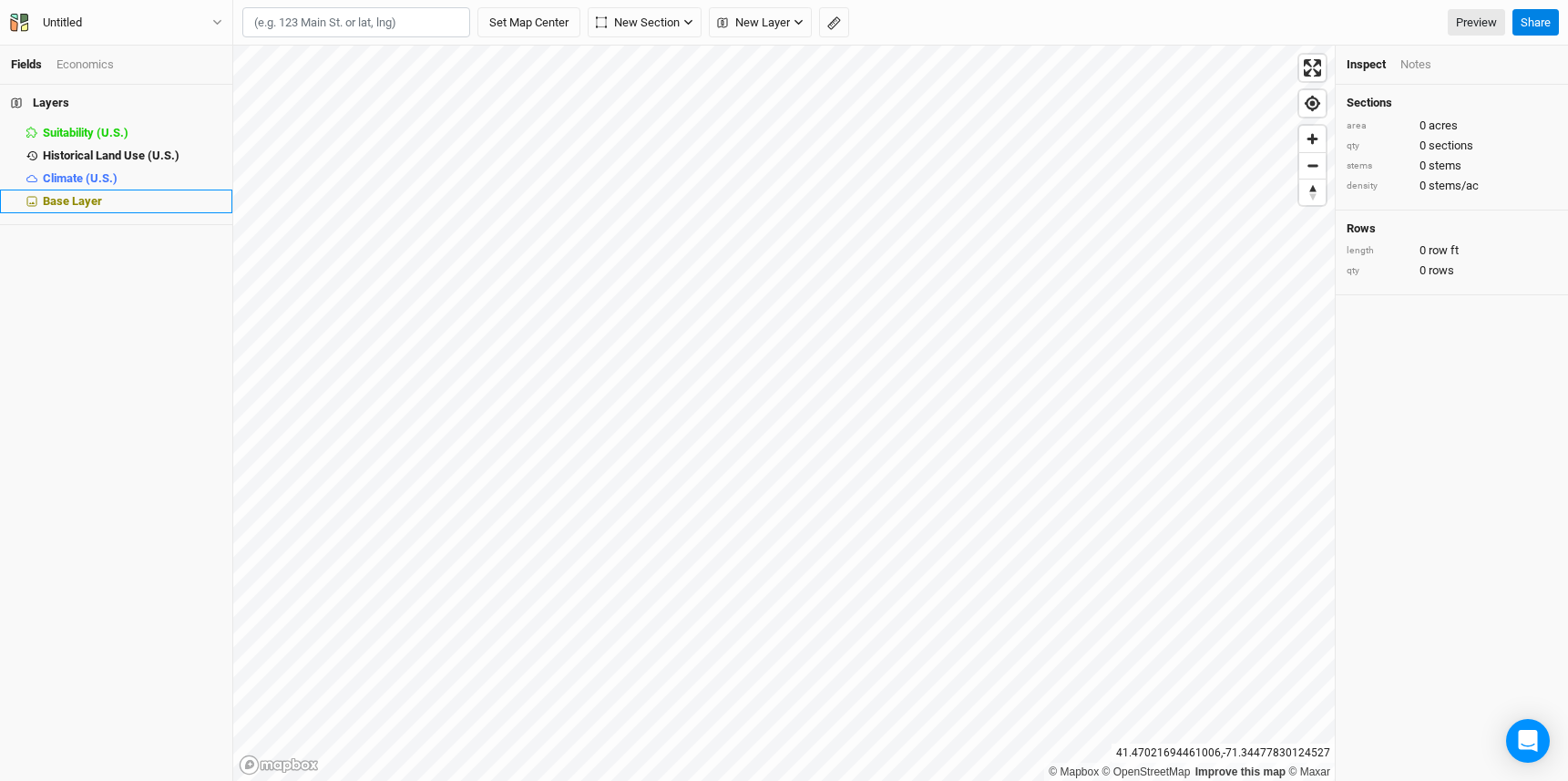
click at [92, 207] on div "Base Layer" at bounding box center [132, 201] width 178 height 15
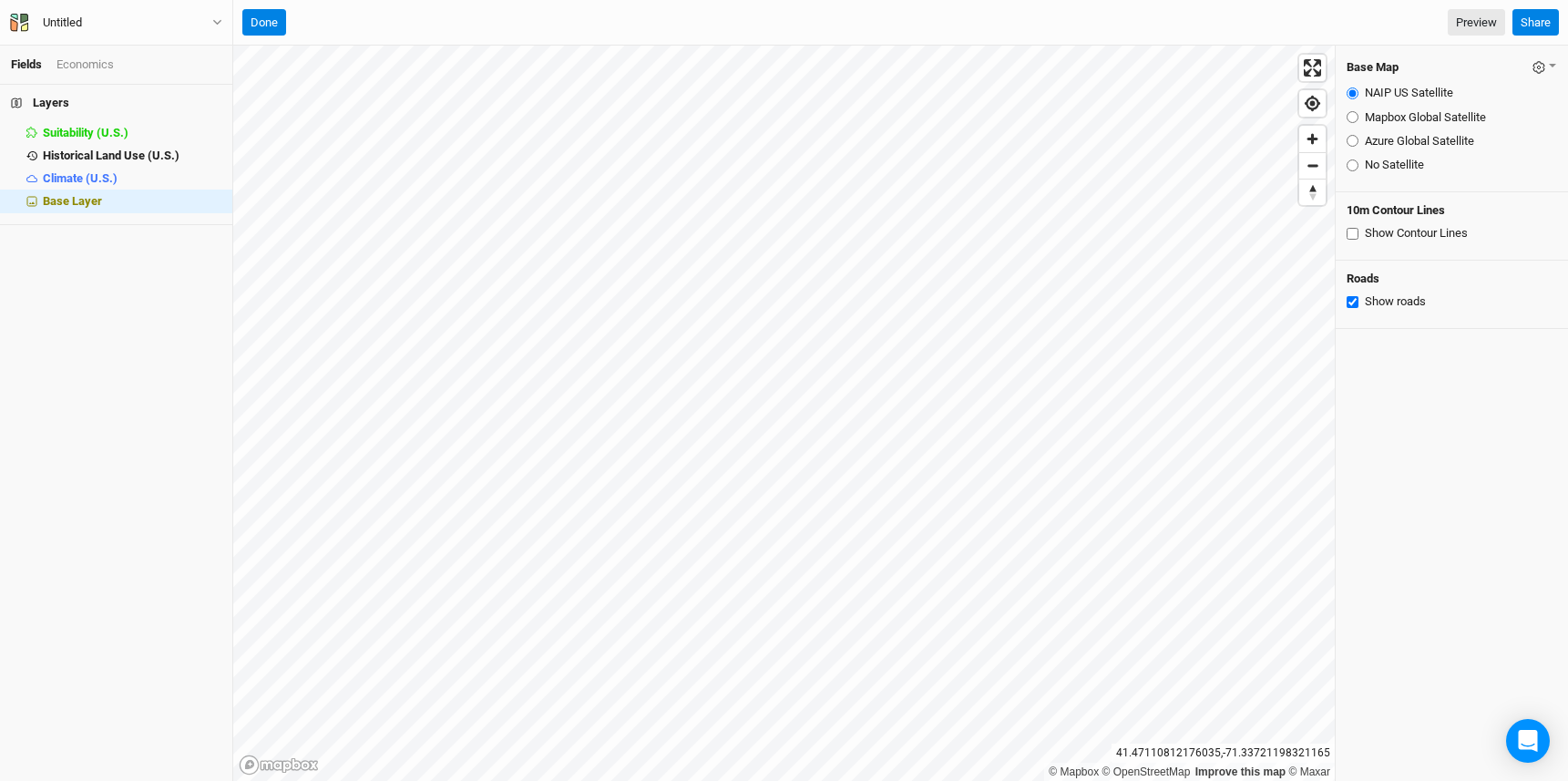
click at [1350, 138] on input "Azure Global Satellite" at bounding box center [1352, 140] width 12 height 12
radio input "true"
